Goal: Task Accomplishment & Management: Manage account settings

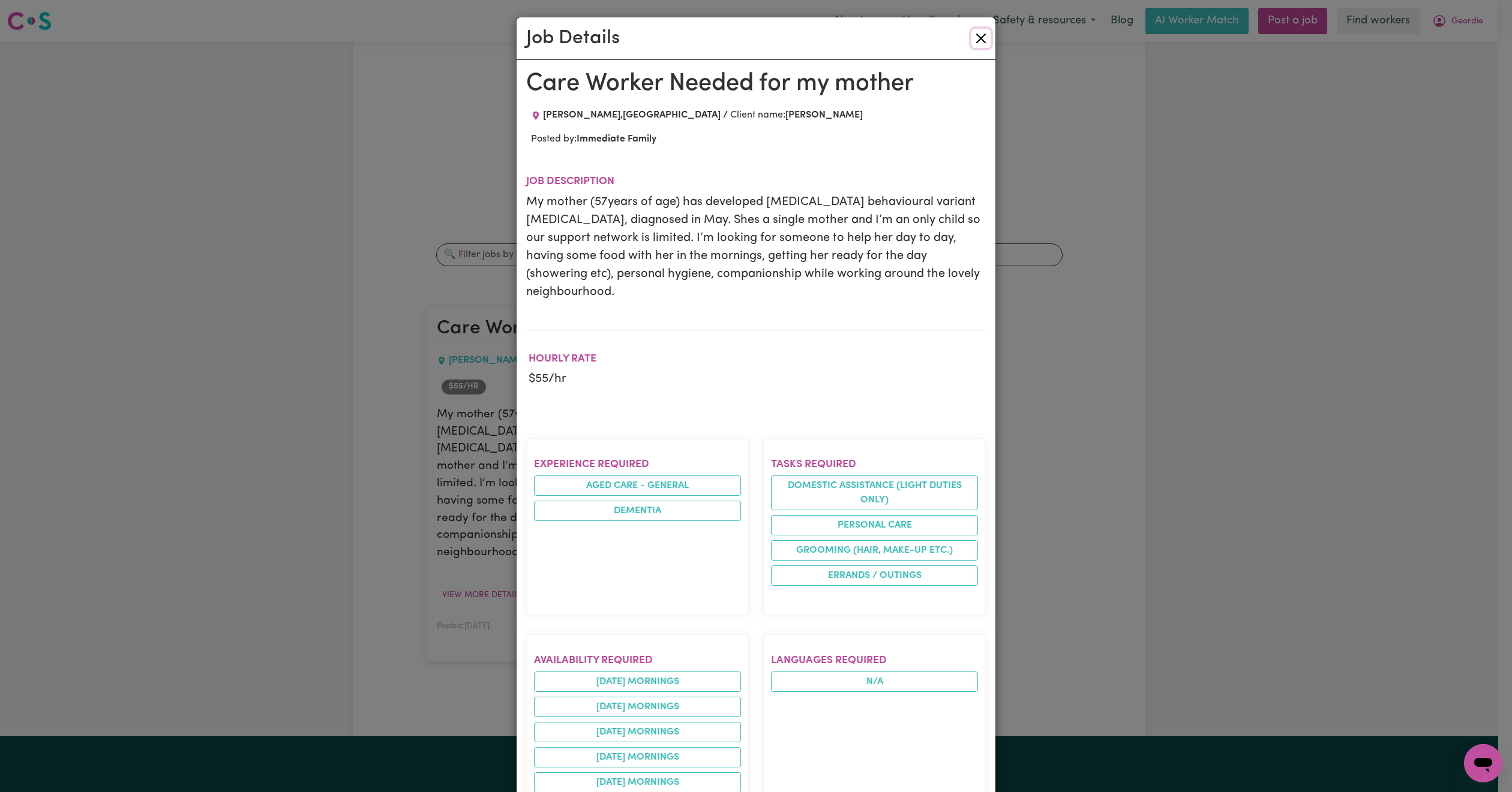
click at [975, 31] on button "Close" at bounding box center [980, 38] width 19 height 19
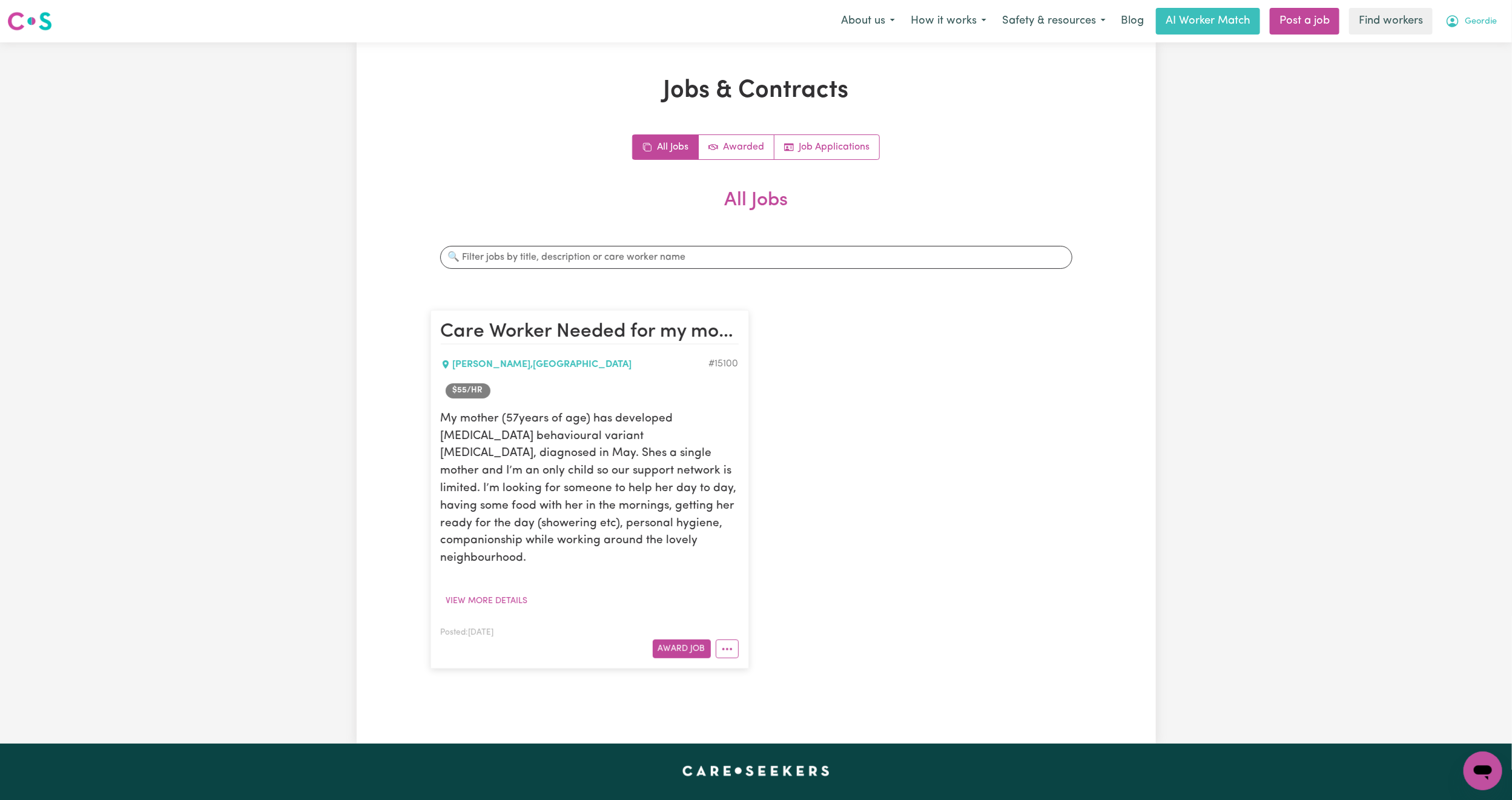
click at [1452, 22] on icon "My Account" at bounding box center [1452, 21] width 14 height 14
click at [1452, 62] on link "Logout" at bounding box center [1457, 70] width 96 height 23
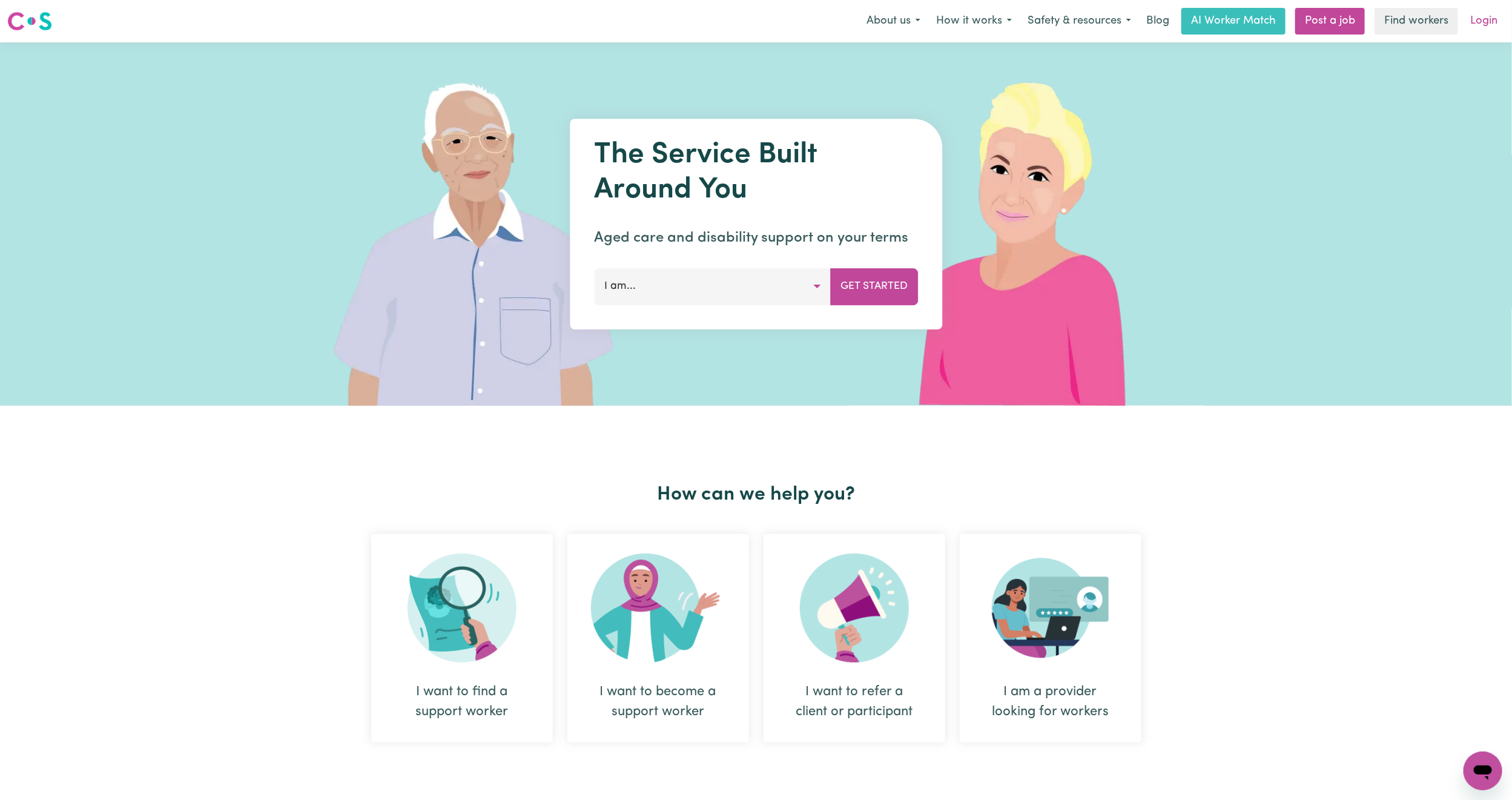
click at [1477, 20] on link "Login" at bounding box center [1484, 21] width 42 height 27
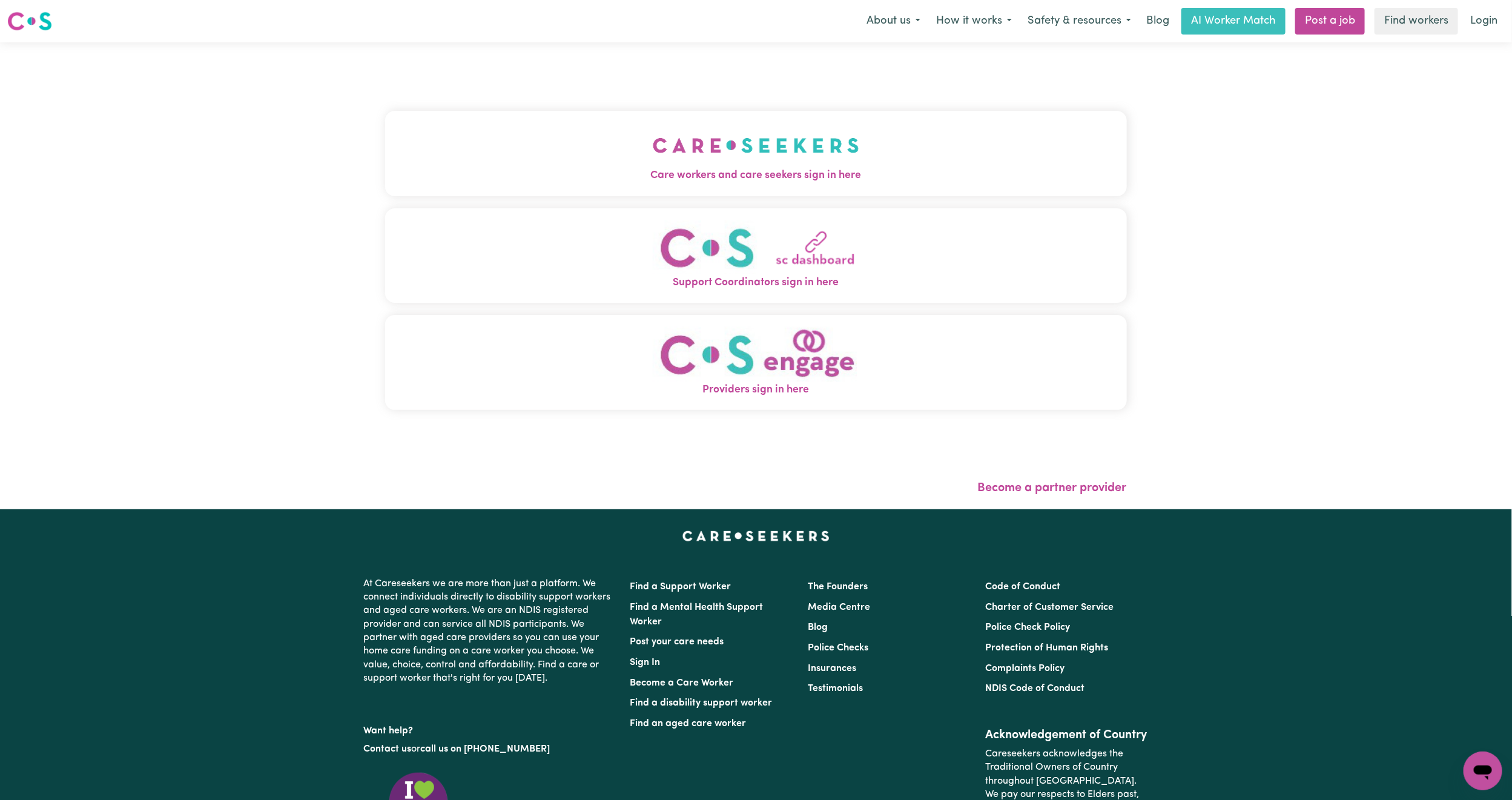
click at [537, 128] on button "Care workers and care seekers sign in here" at bounding box center [756, 153] width 742 height 85
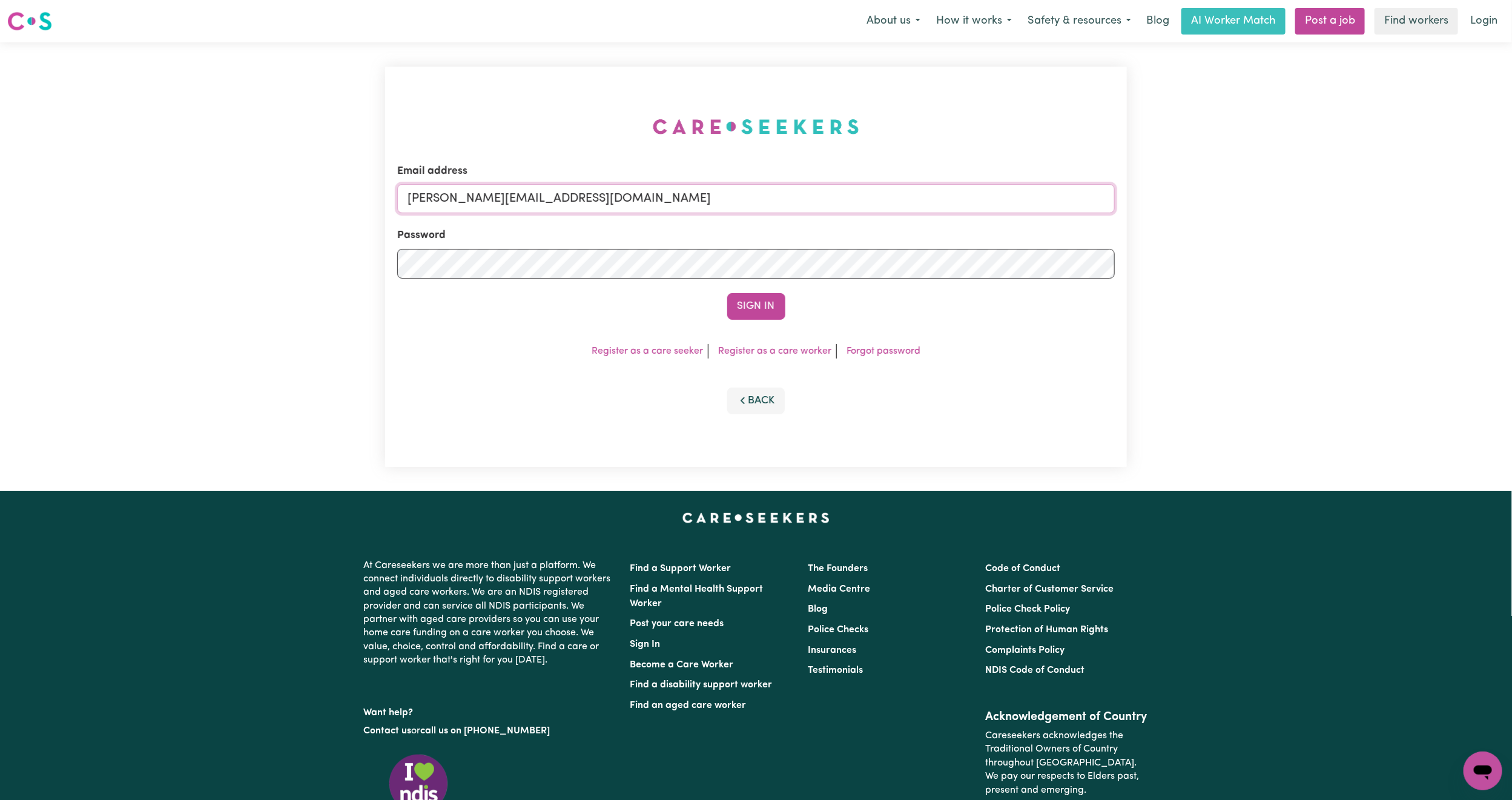
click at [533, 199] on input "[PERSON_NAME][EMAIL_ADDRESS][DOMAIN_NAME]" at bounding box center [756, 199] width 718 height 29
drag, startPoint x: 472, startPoint y: 196, endPoint x: 929, endPoint y: 228, distance: 458.1
click at [929, 228] on form "Email address [EMAIL_ADDRESS][PERSON_NAME][DOMAIN_NAME] Password Sign In" at bounding box center [756, 241] width 718 height 157
type input "superuser~[EMAIL_ADDRESS][DOMAIN_NAME]"
click at [758, 311] on button "Sign In" at bounding box center [756, 306] width 59 height 27
